Goal: Check status: Check status

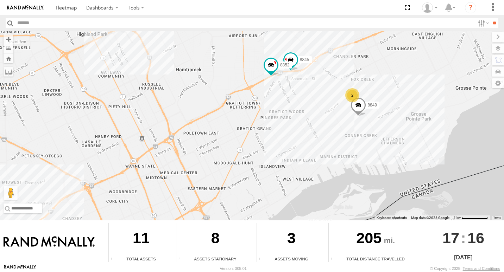
drag, startPoint x: 388, startPoint y: 48, endPoint x: 323, endPoint y: 95, distance: 80.1
click at [323, 95] on div "8845 8853 8852 8849 2" at bounding box center [252, 126] width 504 height 190
click at [347, 98] on div "2" at bounding box center [352, 95] width 14 height 14
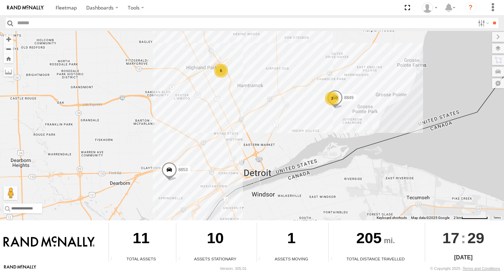
click at [329, 98] on div "3" at bounding box center [332, 98] width 14 height 14
click at [325, 103] on div "2" at bounding box center [326, 101] width 14 height 14
click at [312, 75] on span at bounding box center [314, 70] width 13 height 13
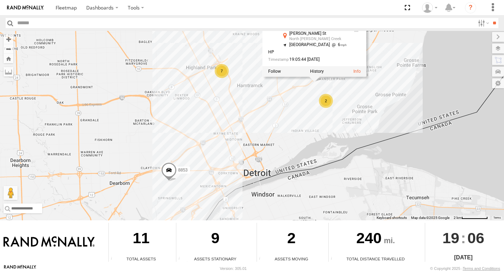
click at [277, 75] on div at bounding box center [314, 71] width 104 height 11
click at [278, 74] on label at bounding box center [274, 71] width 13 height 5
